Goal: Task Accomplishment & Management: Manage account settings

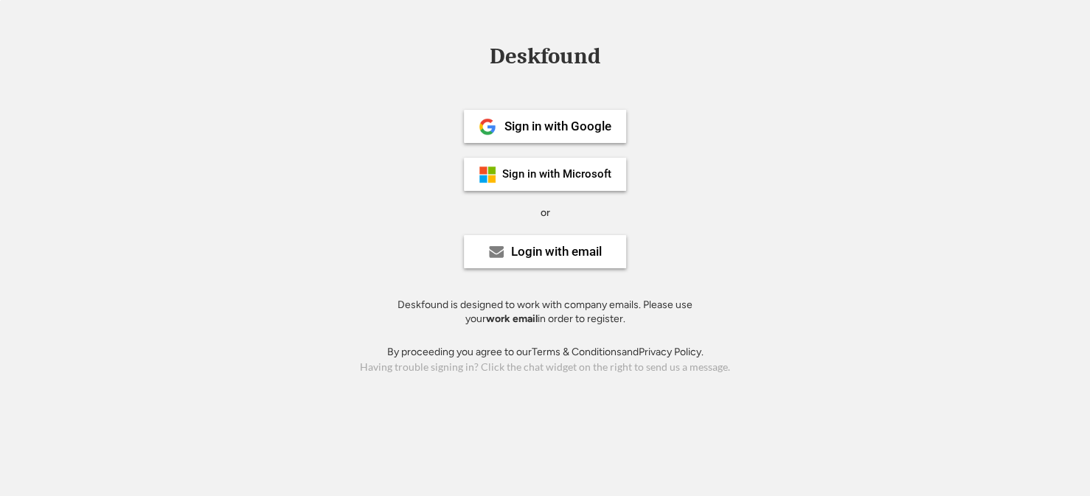
click at [500, 316] on strong "work email" at bounding box center [512, 319] width 52 height 13
click at [508, 316] on strong "work email" at bounding box center [512, 319] width 52 height 13
click at [520, 254] on div "Login with email" at bounding box center [556, 252] width 91 height 13
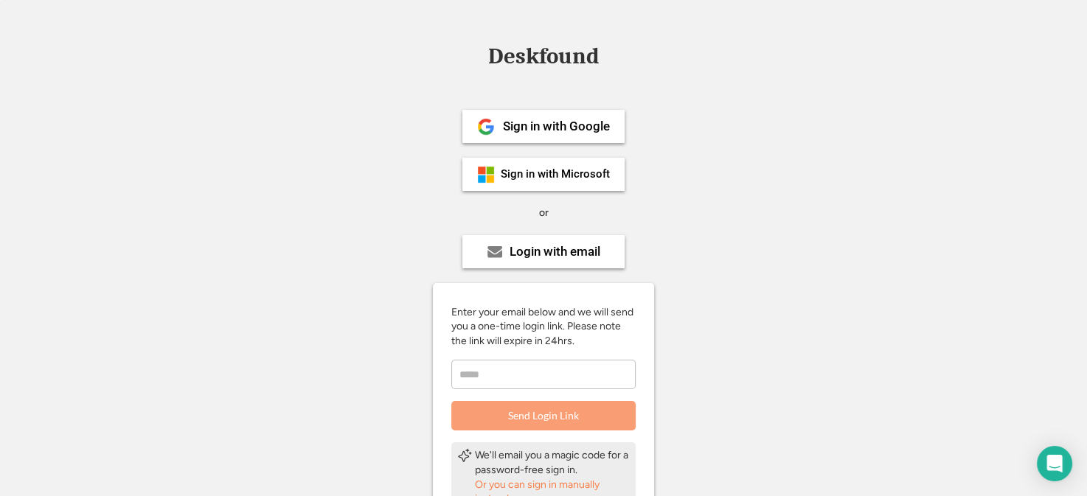
click at [496, 376] on input "email" at bounding box center [543, 375] width 184 height 30
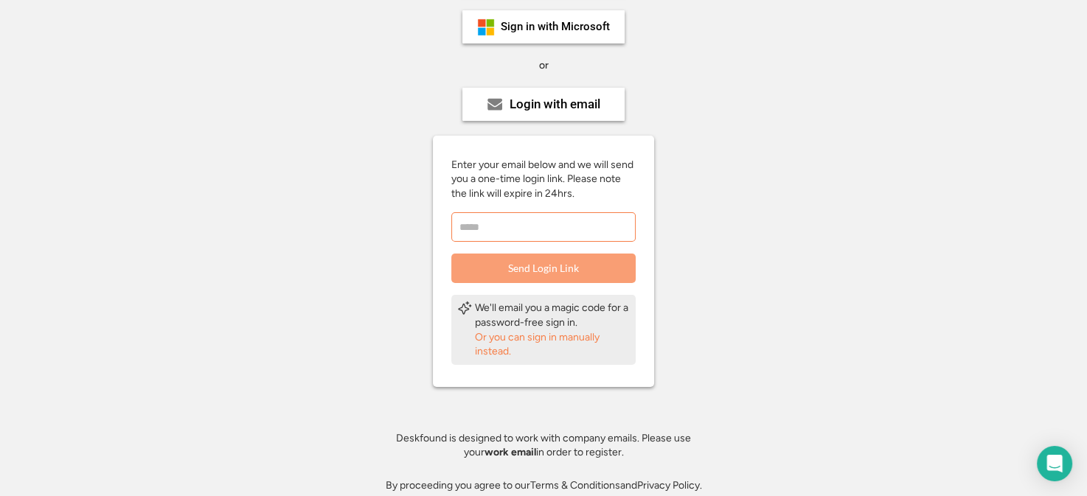
click at [518, 340] on div "Or you can sign in manually instead." at bounding box center [552, 344] width 155 height 29
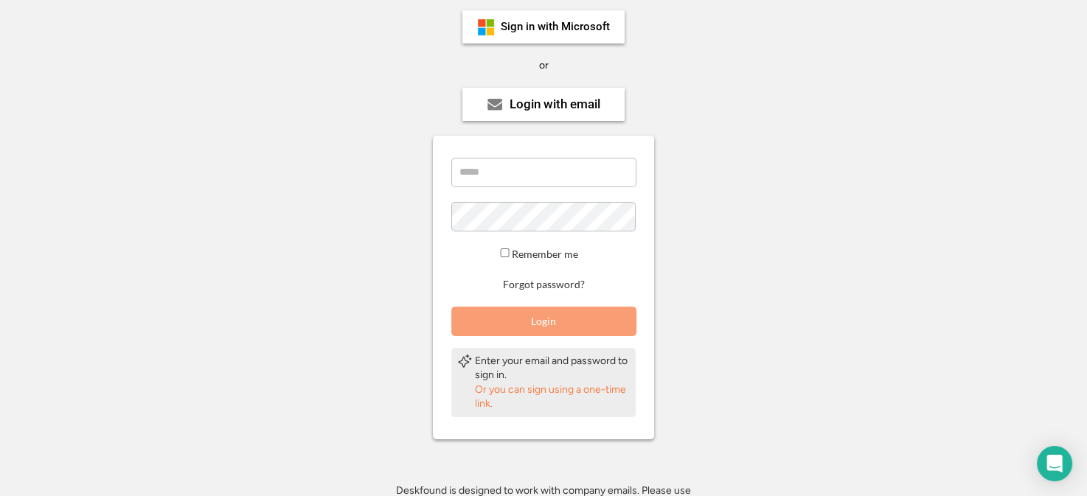
click at [541, 392] on div "Or you can sign using a one-time link." at bounding box center [552, 397] width 155 height 29
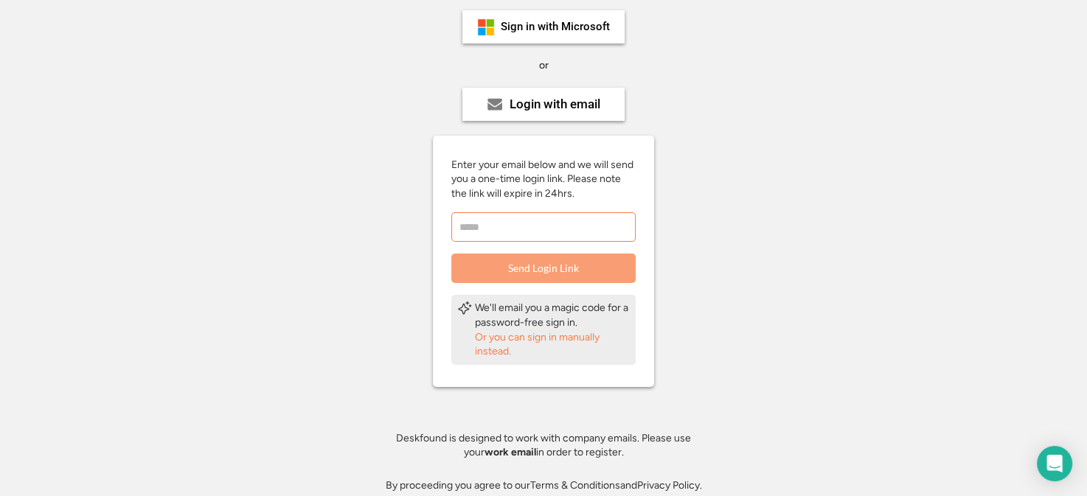
click at [504, 233] on input "email" at bounding box center [543, 227] width 184 height 30
type input "**********"
click at [523, 260] on button "Send Login Link" at bounding box center [543, 269] width 184 height 30
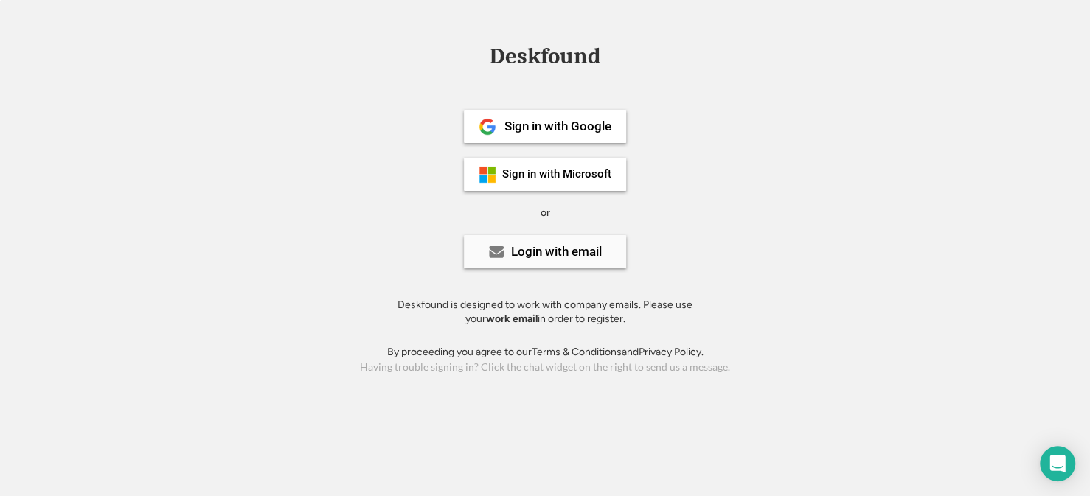
click at [533, 257] on div "Login with email" at bounding box center [556, 252] width 91 height 13
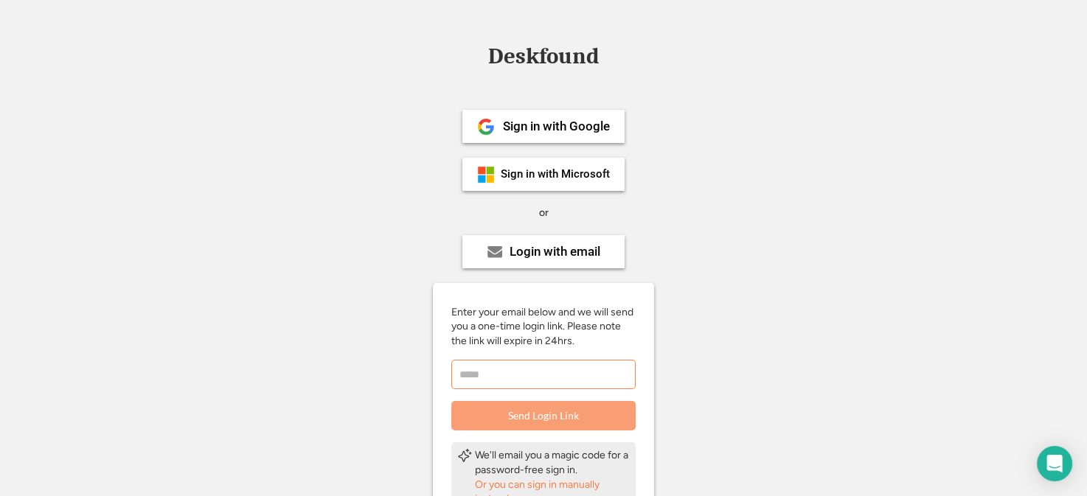
click at [516, 372] on input "email" at bounding box center [543, 375] width 184 height 30
type input "**********"
click at [554, 409] on button "Send Login Link" at bounding box center [543, 416] width 184 height 30
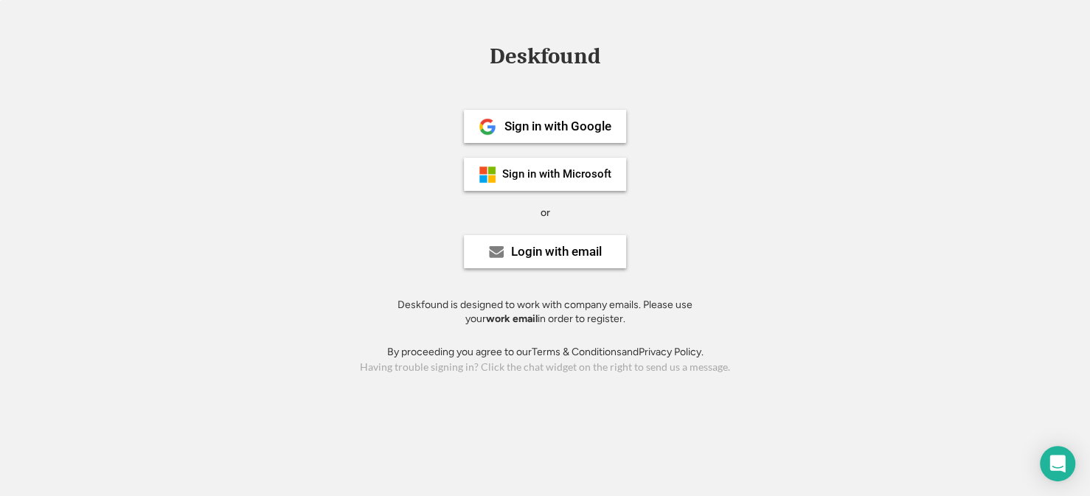
click at [493, 319] on strong "work email" at bounding box center [512, 319] width 52 height 13
click at [501, 327] on div "Deskfound is designed to work with company emails. Please use your work email i…" at bounding box center [545, 320] width 332 height 44
click at [501, 325] on div "Deskfound is designed to work with company emails. Please use your work email i…" at bounding box center [545, 312] width 332 height 29
click at [533, 254] on div "Login with email" at bounding box center [556, 252] width 91 height 13
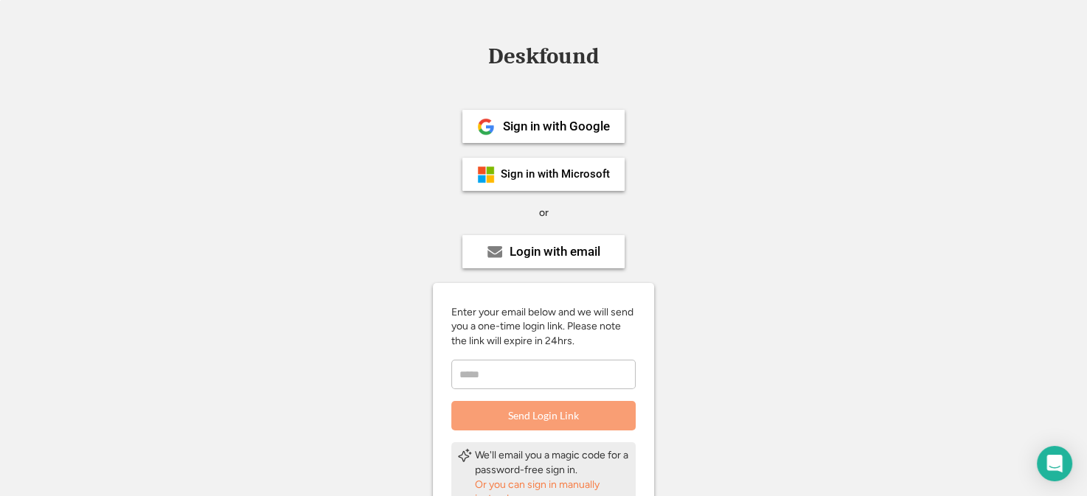
click at [506, 369] on input "email" at bounding box center [543, 375] width 184 height 30
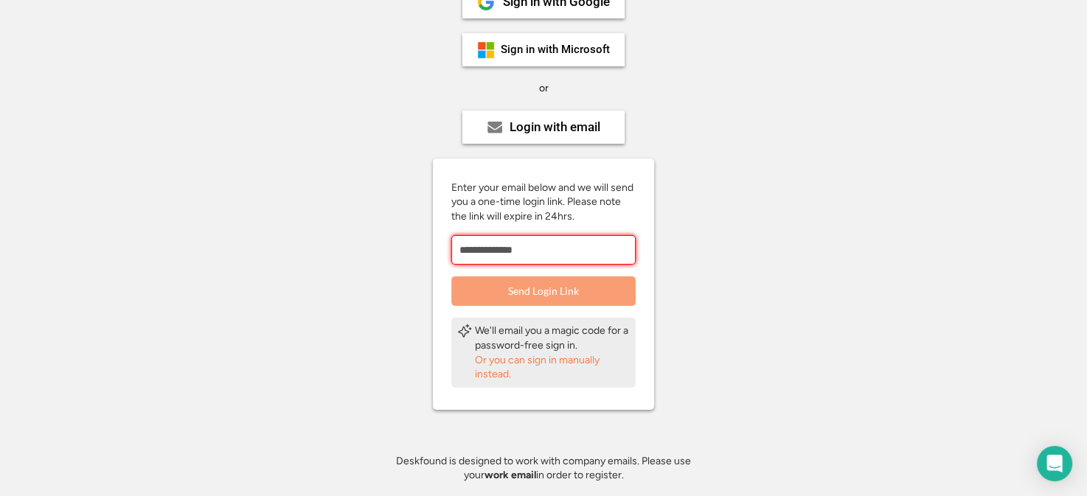
scroll to position [148, 0]
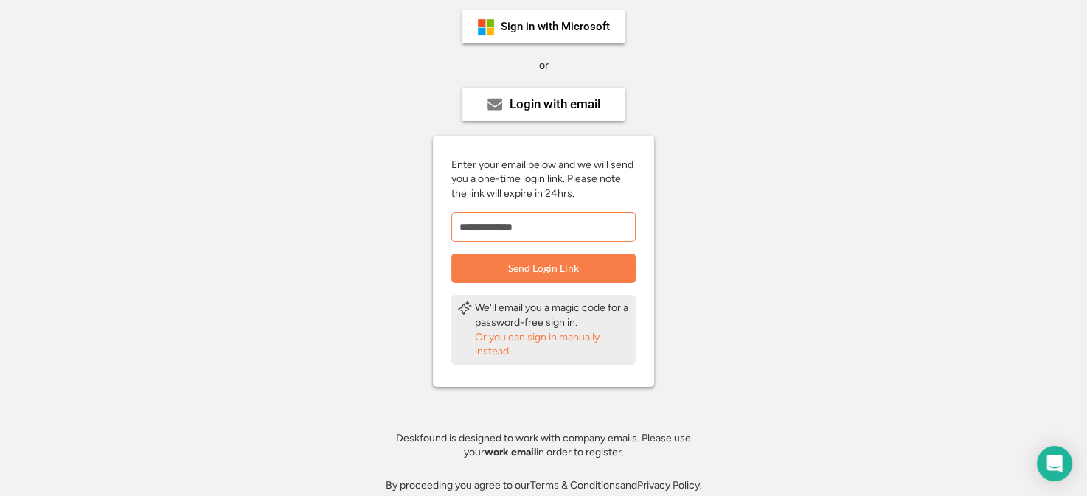
type input "**********"
click at [530, 339] on div "Or you can sign in manually instead." at bounding box center [552, 344] width 155 height 29
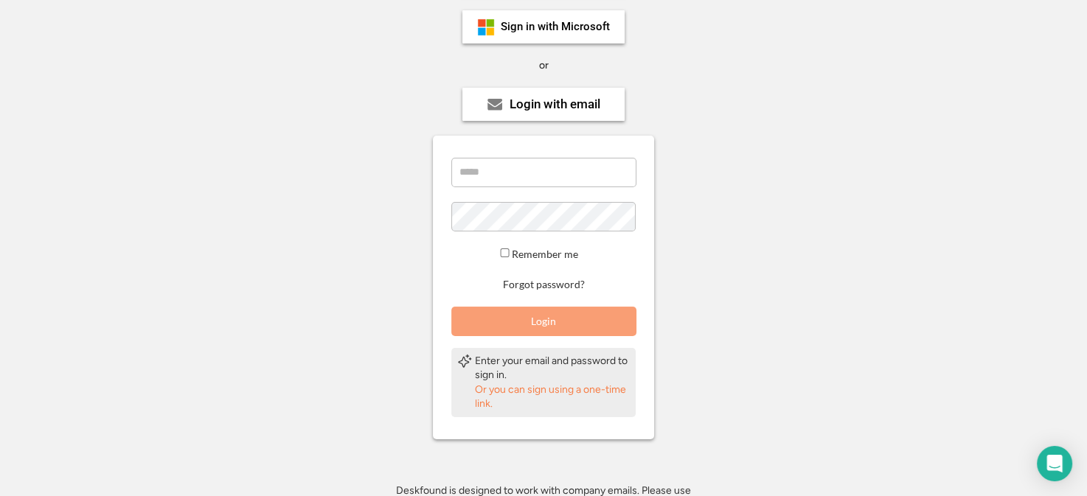
click at [493, 176] on input "email" at bounding box center [543, 173] width 185 height 30
type input "**********"
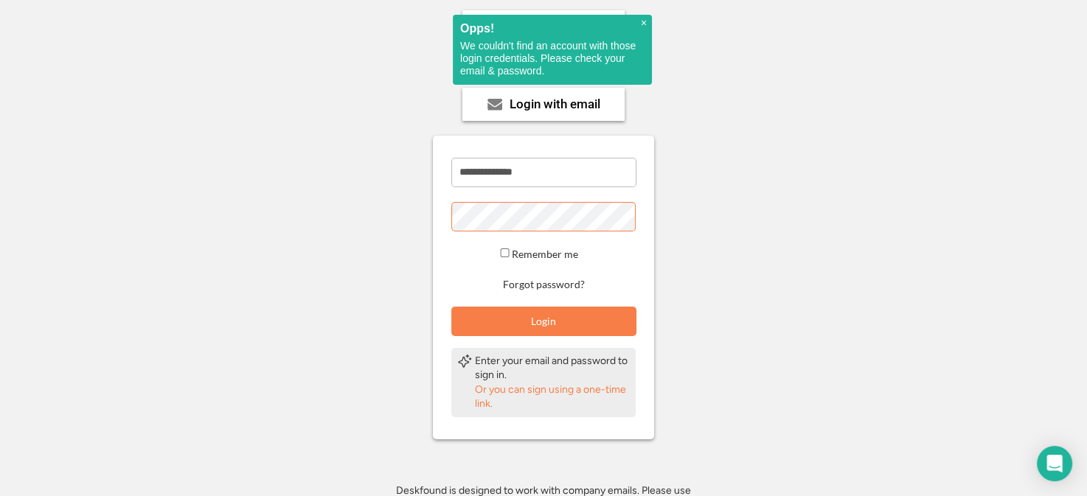
click at [435, 217] on div "**********" at bounding box center [543, 247] width 221 height 178
click at [531, 392] on div "Or you can sign using a one-time link." at bounding box center [552, 397] width 155 height 29
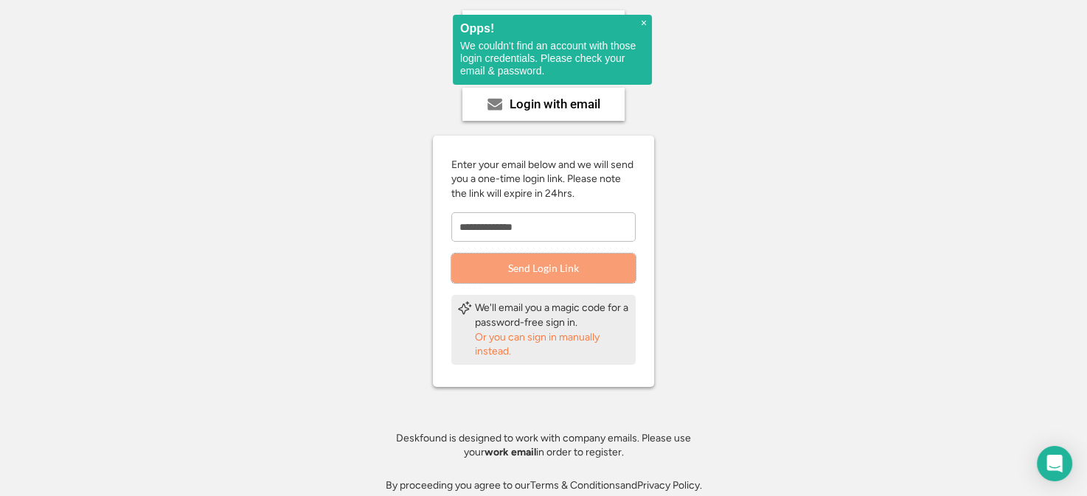
click at [535, 265] on button "Send Login Link" at bounding box center [543, 269] width 184 height 30
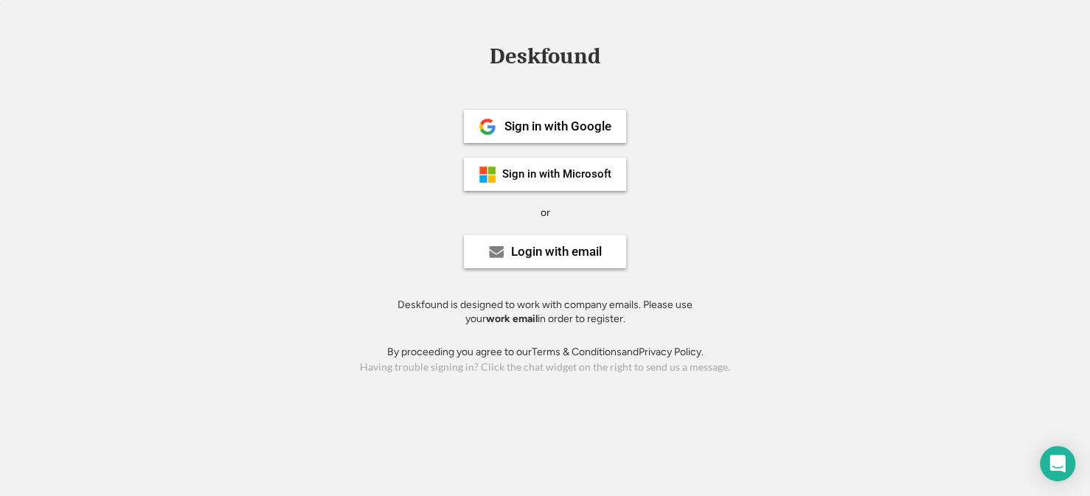
click at [527, 267] on div "Login with email" at bounding box center [545, 251] width 162 height 33
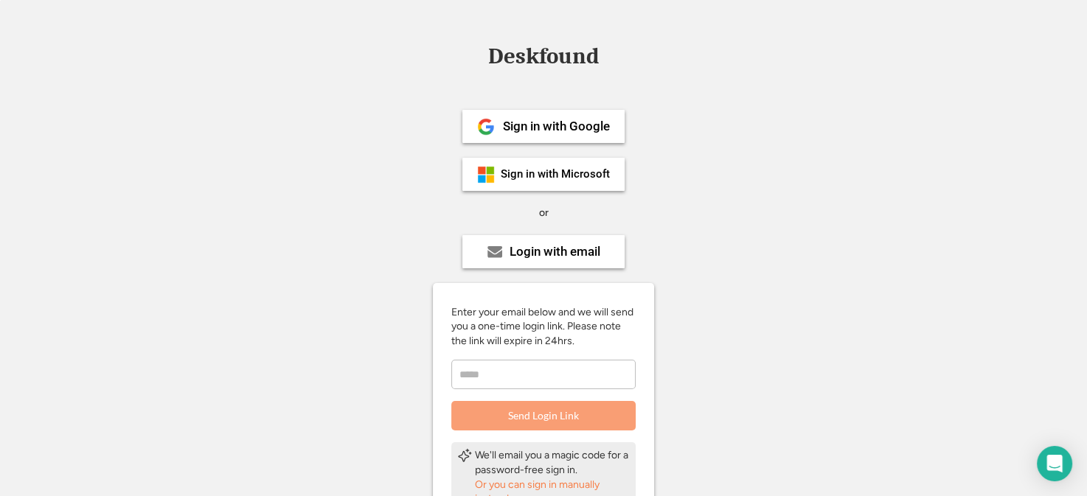
click at [503, 378] on input "email" at bounding box center [543, 375] width 184 height 30
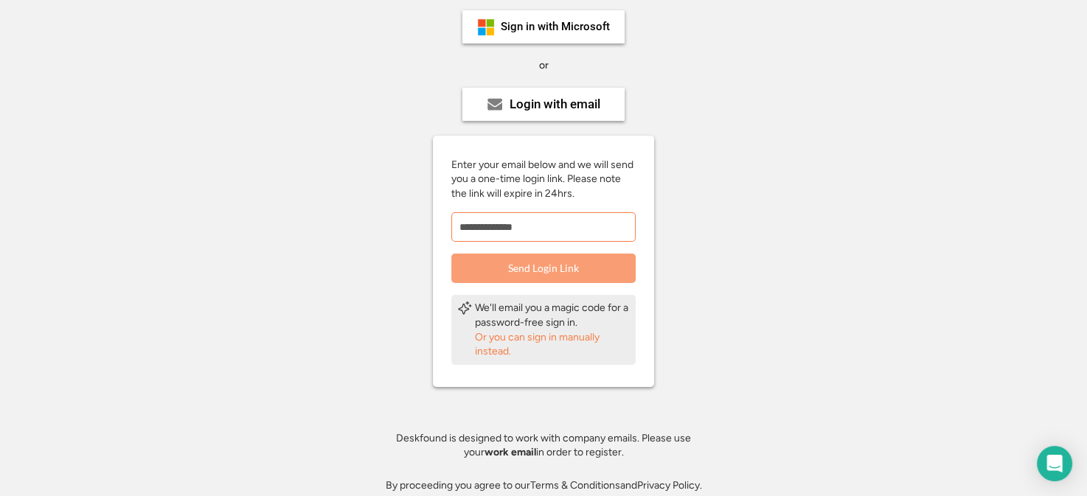
type input "**********"
click at [525, 280] on button "Send Login Link" at bounding box center [543, 269] width 184 height 30
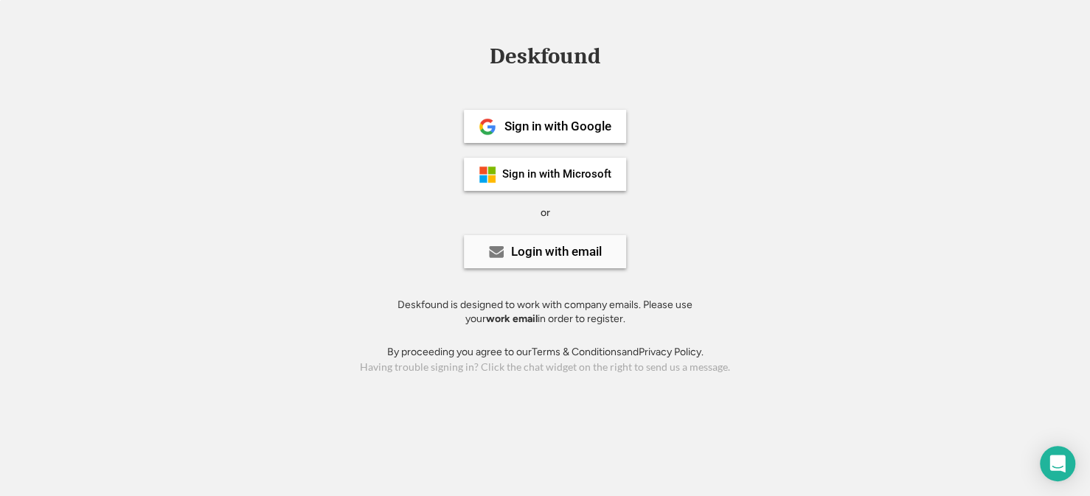
click at [532, 255] on div "Login with email" at bounding box center [556, 252] width 91 height 13
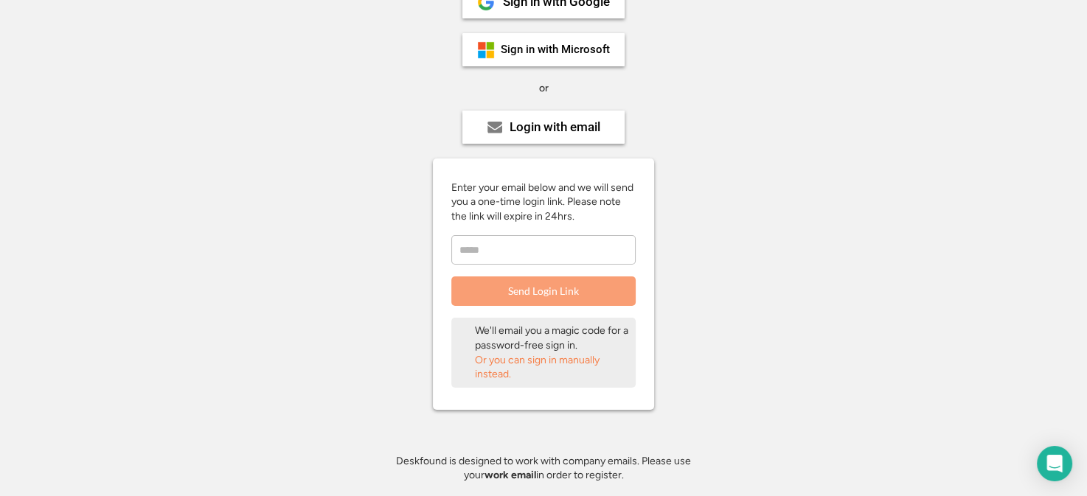
scroll to position [148, 0]
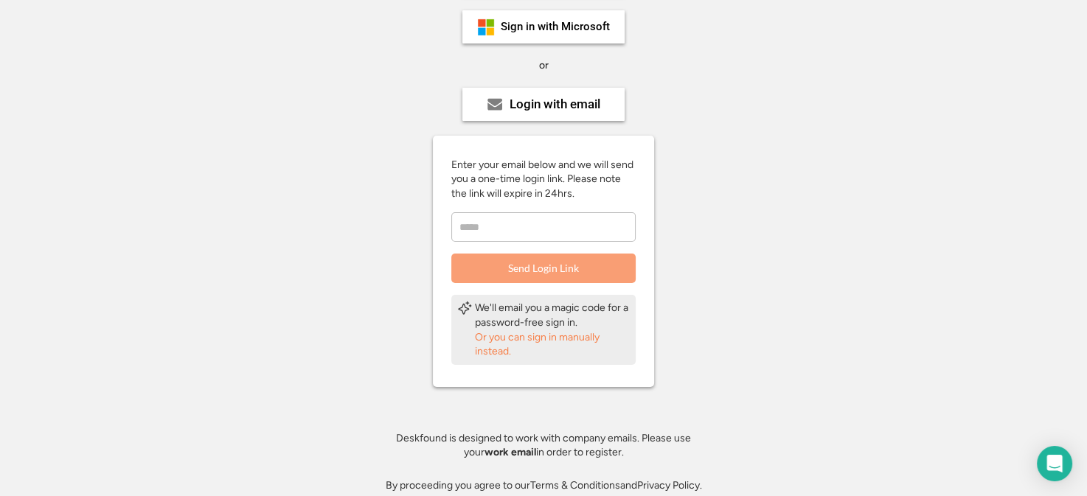
click at [496, 218] on input "email" at bounding box center [543, 227] width 184 height 30
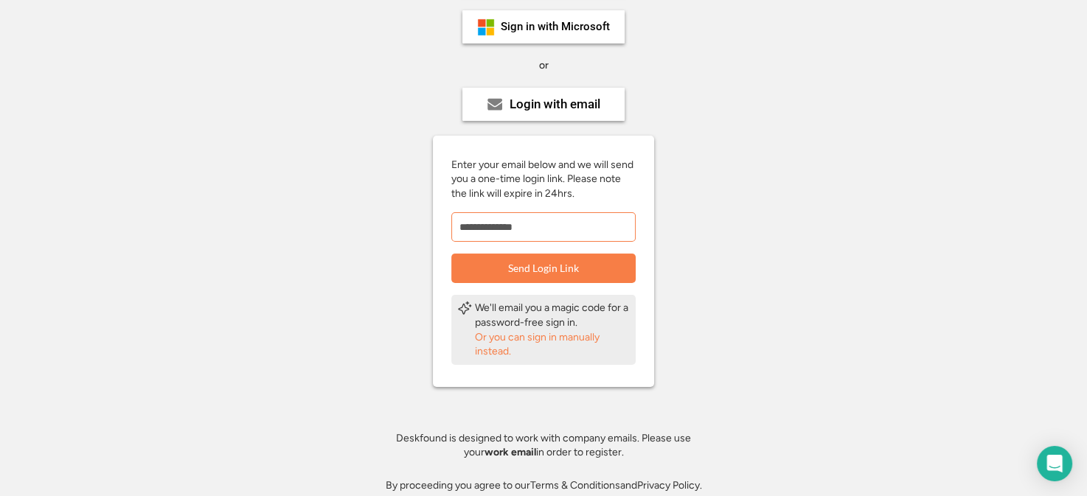
type input "**********"
click at [522, 337] on div "Or you can sign in manually instead." at bounding box center [552, 344] width 155 height 29
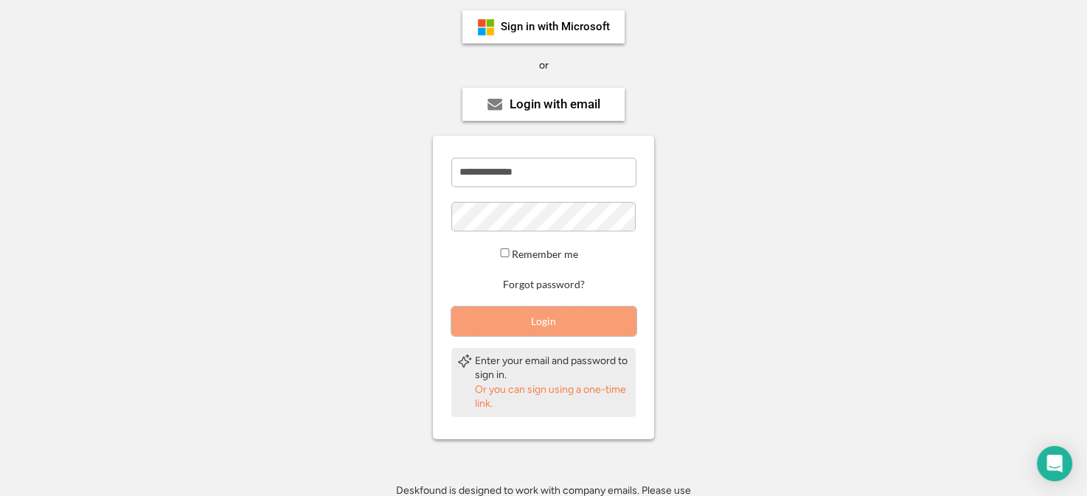
click at [510, 313] on button "Login" at bounding box center [543, 322] width 185 height 30
